Goal: Information Seeking & Learning: Learn about a topic

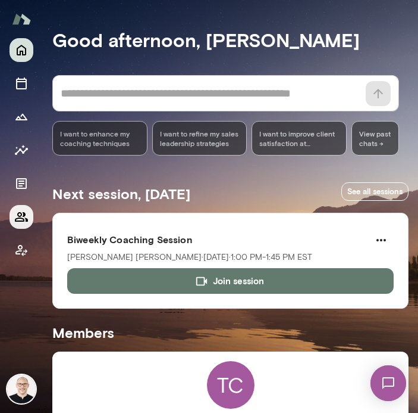
click at [20, 216] on icon "Members" at bounding box center [21, 217] width 13 height 10
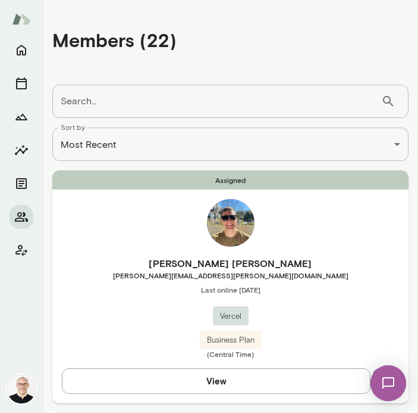
scroll to position [90, 0]
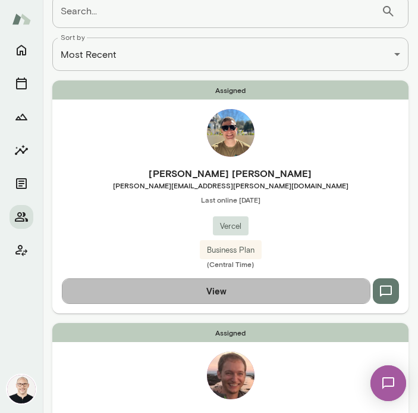
click at [226, 294] on button "View" at bounding box center [216, 290] width 309 height 25
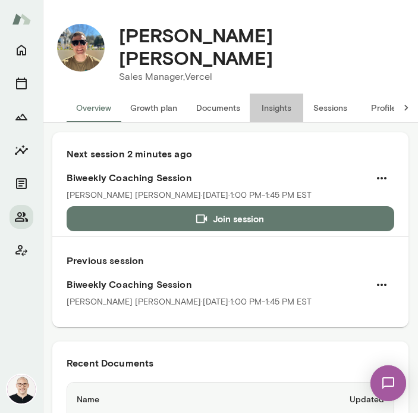
click at [277, 96] on button "Insights" at bounding box center [277, 107] width 54 height 29
